Goal: Transaction & Acquisition: Purchase product/service

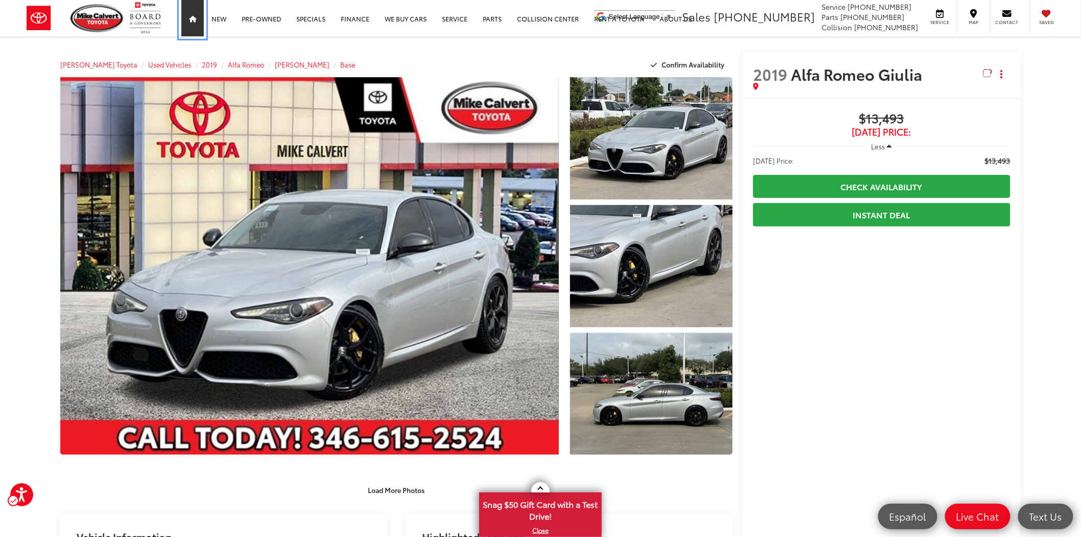
click at [193, 18] on icon "Main Menu" at bounding box center [192, 19] width 7 height 7
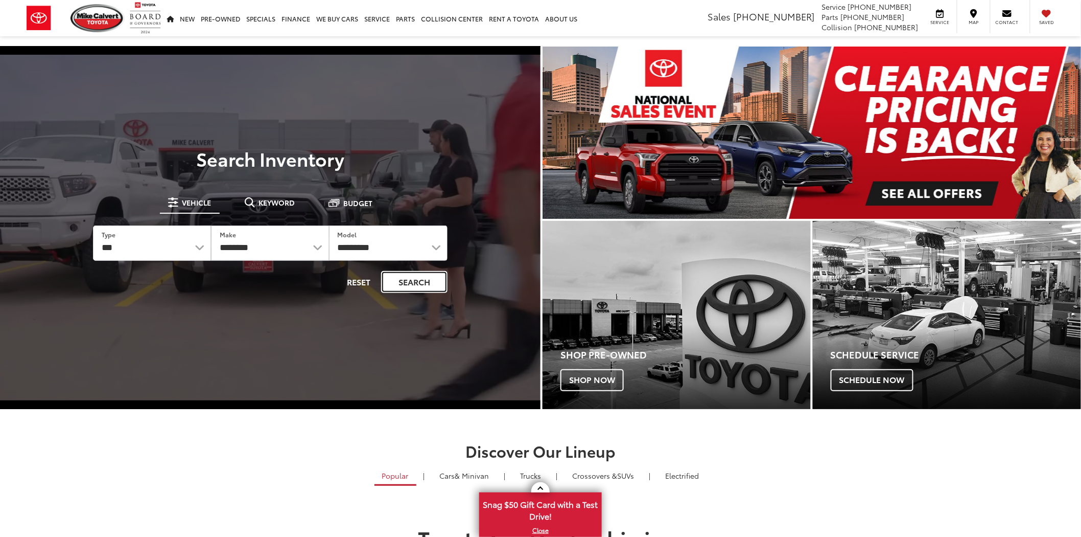
click at [415, 285] on button "Search" at bounding box center [414, 282] width 66 height 22
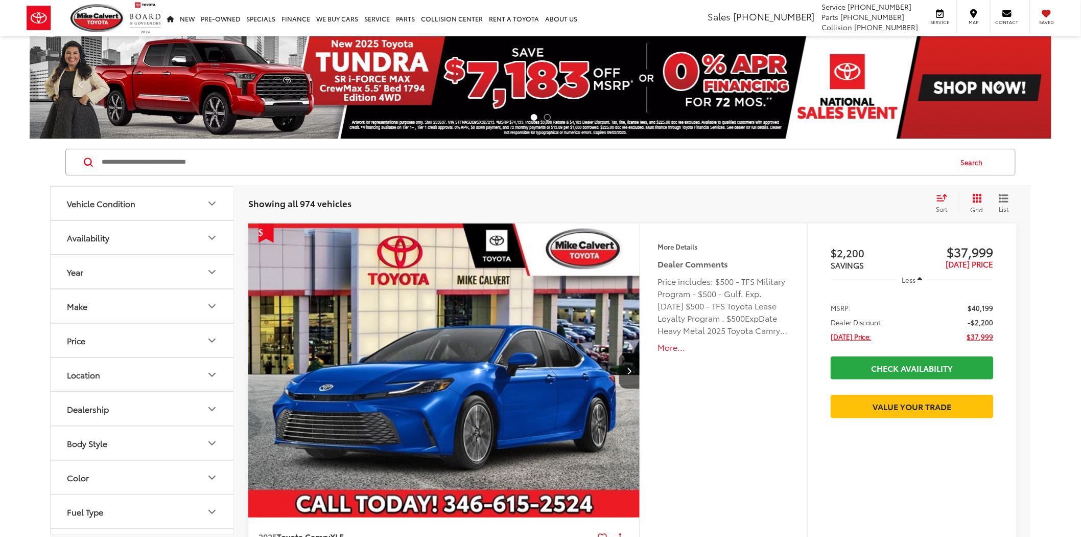
click at [145, 171] on input "Search by Make, Model, or Keyword" at bounding box center [526, 162] width 851 height 25
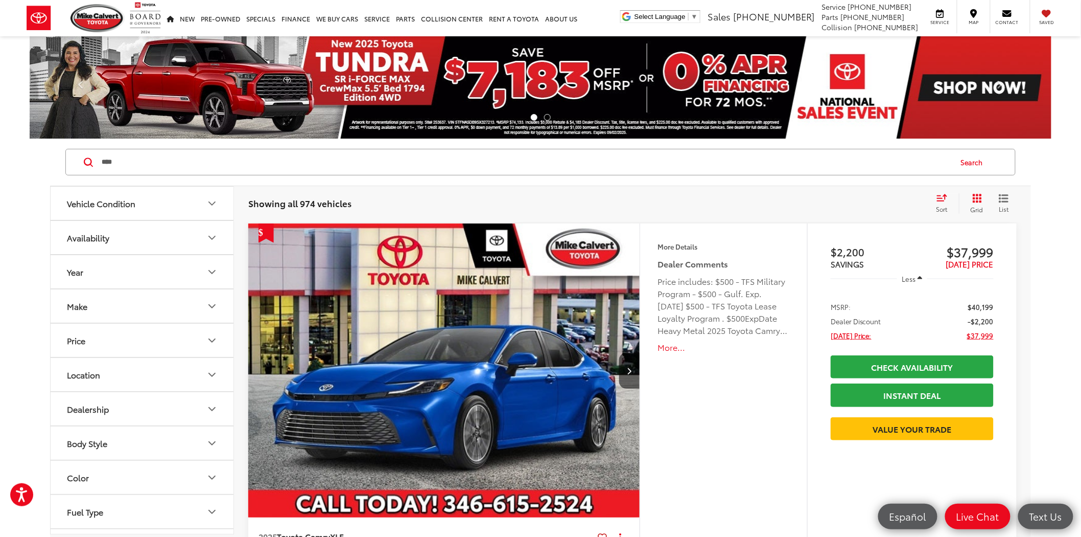
type input "****"
click at [973, 160] on button "Search" at bounding box center [975, 162] width 47 height 26
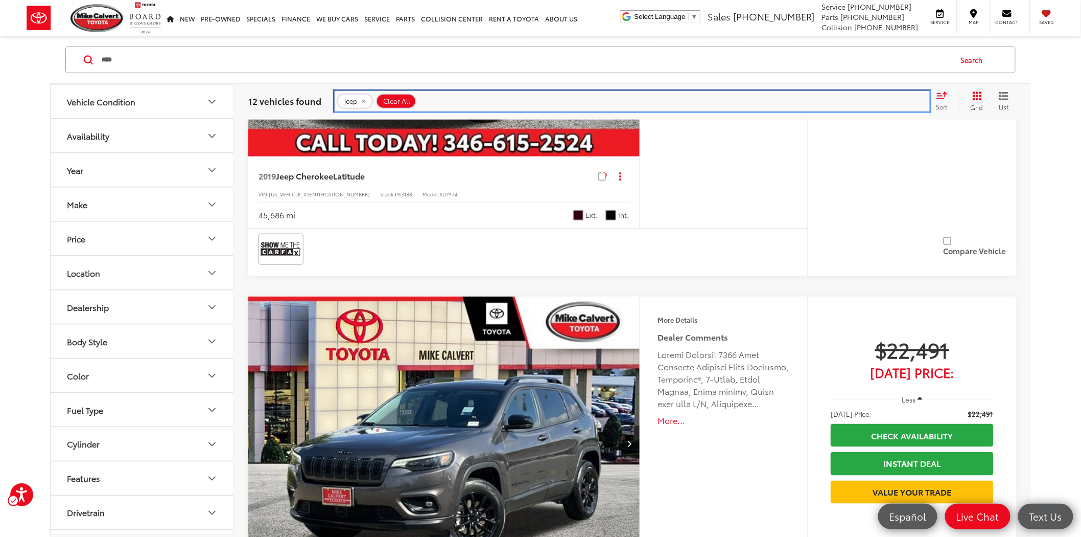
scroll to position [1987, 0]
